Goal: Task Accomplishment & Management: Use online tool/utility

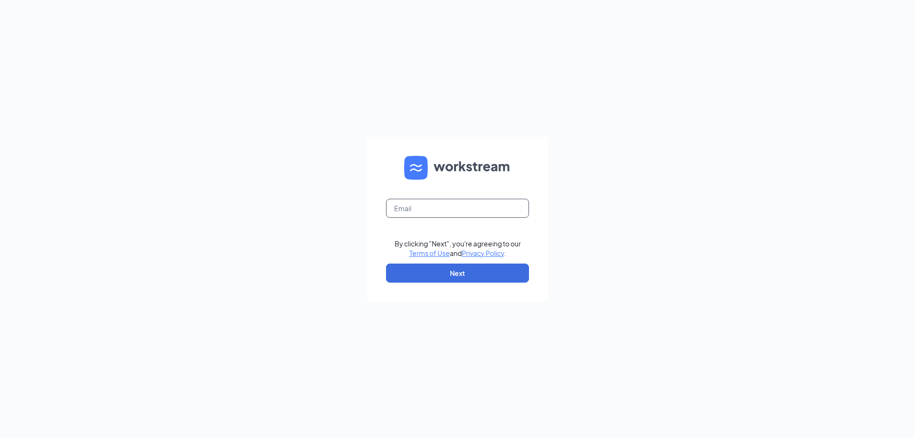
click at [434, 207] on input "text" at bounding box center [457, 208] width 143 height 19
type input "[EMAIL_ADDRESS][DOMAIN_NAME]"
click at [420, 281] on button "Next" at bounding box center [457, 273] width 143 height 19
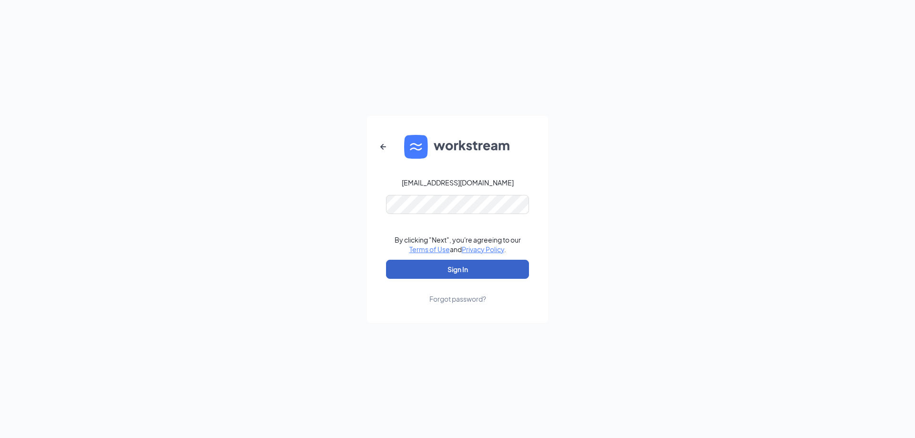
click at [420, 274] on button "Sign In" at bounding box center [457, 269] width 143 height 19
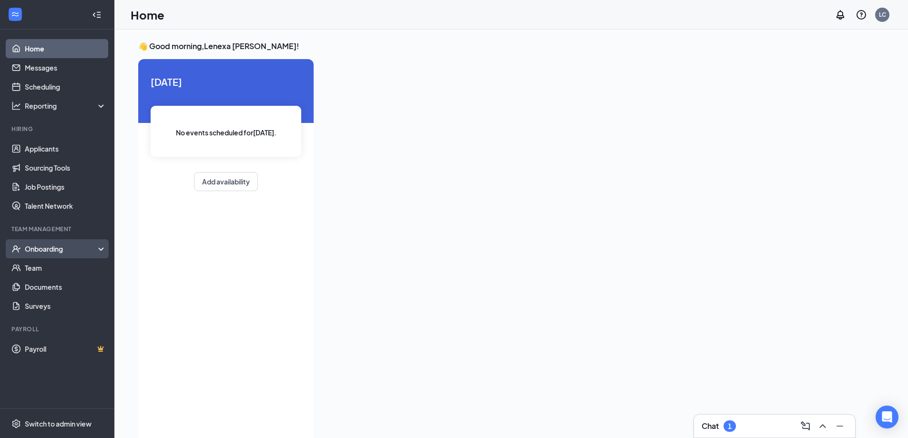
click at [74, 245] on div "Onboarding" at bounding box center [61, 249] width 73 height 10
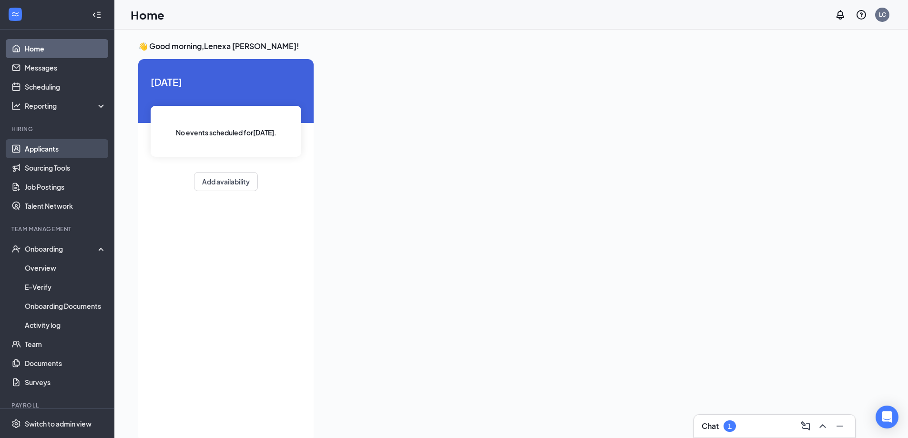
click at [44, 145] on link "Applicants" at bounding box center [65, 148] width 81 height 19
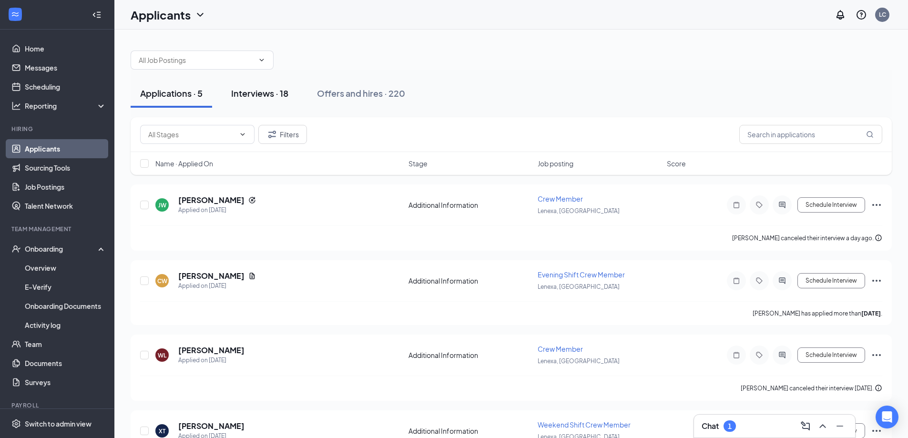
click at [236, 99] on div "Interviews · 18" at bounding box center [259, 93] width 57 height 12
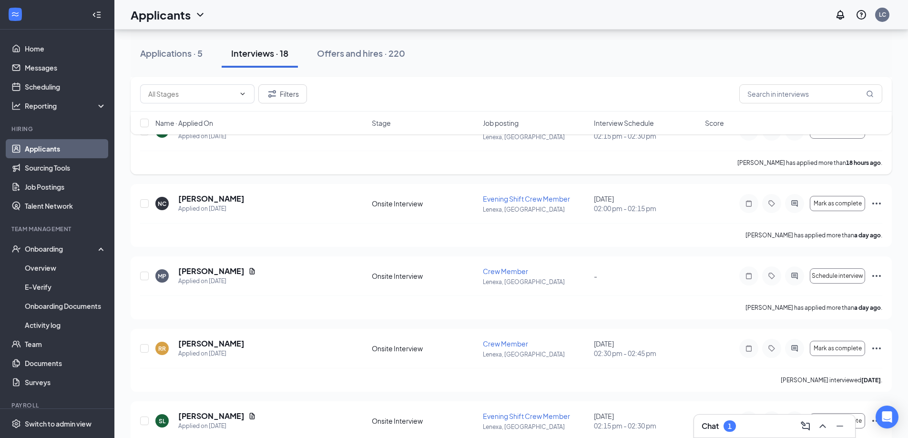
scroll to position [286, 0]
